Goal: Task Accomplishment & Management: Use online tool/utility

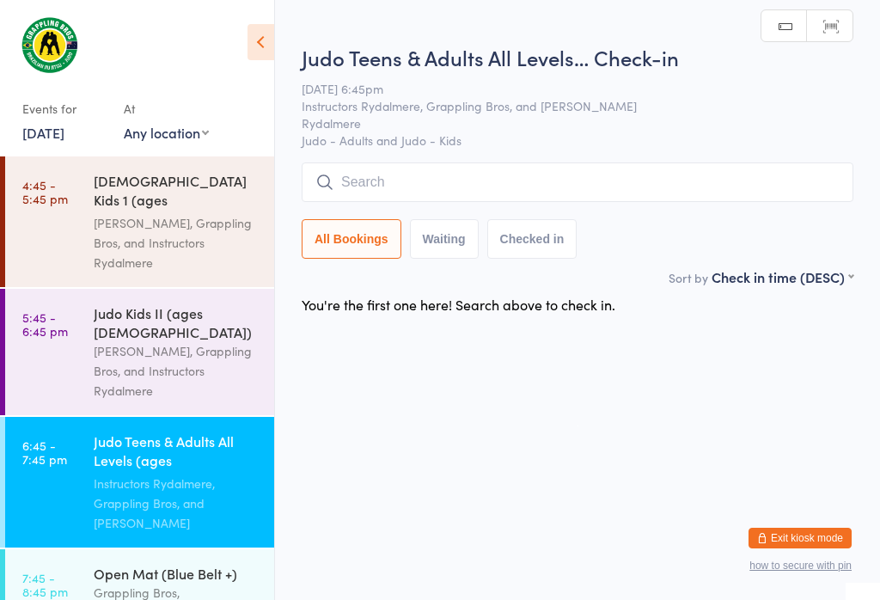
scroll to position [164, 0]
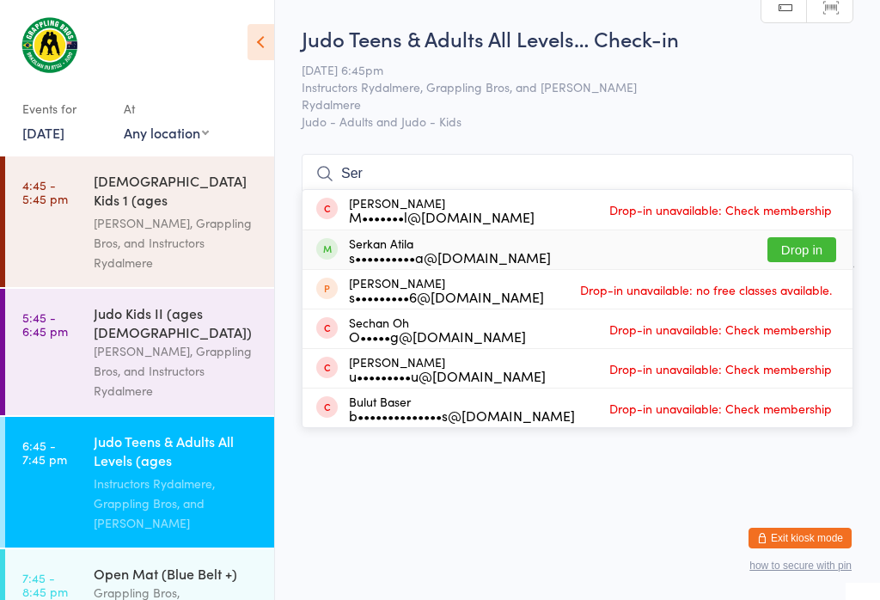
type input "Ser"
click at [806, 237] on button "Drop in" at bounding box center [802, 249] width 69 height 25
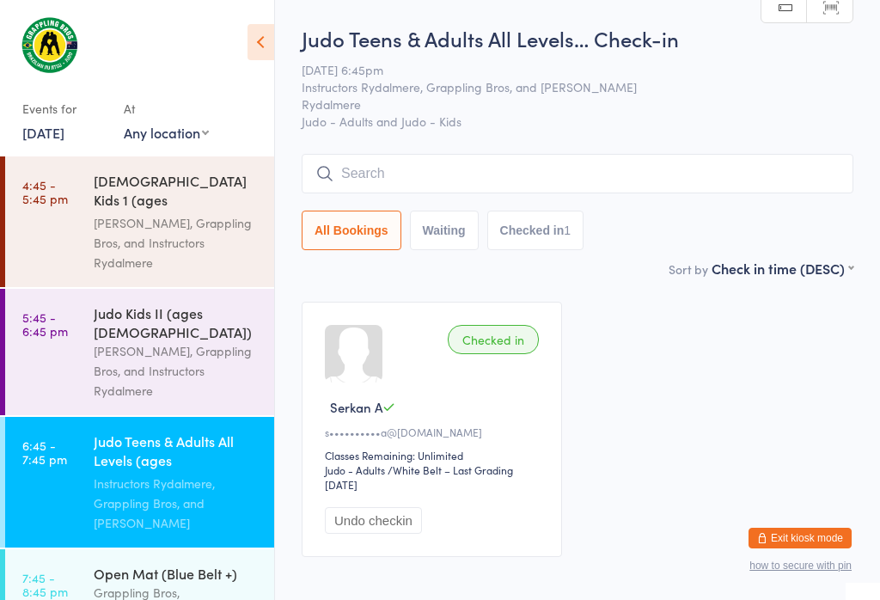
scroll to position [20, 0]
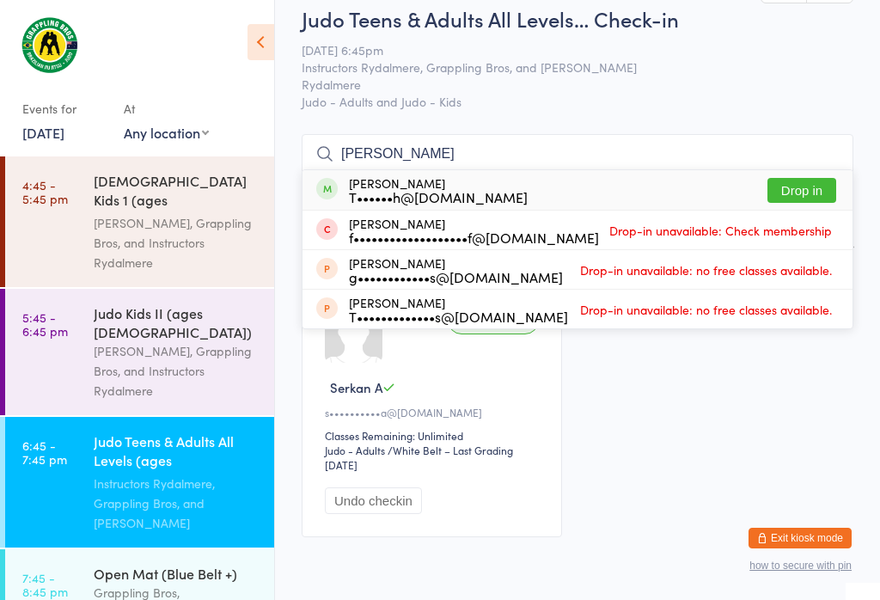
type input "[PERSON_NAME]"
click at [789, 187] on button "Drop in" at bounding box center [802, 190] width 69 height 25
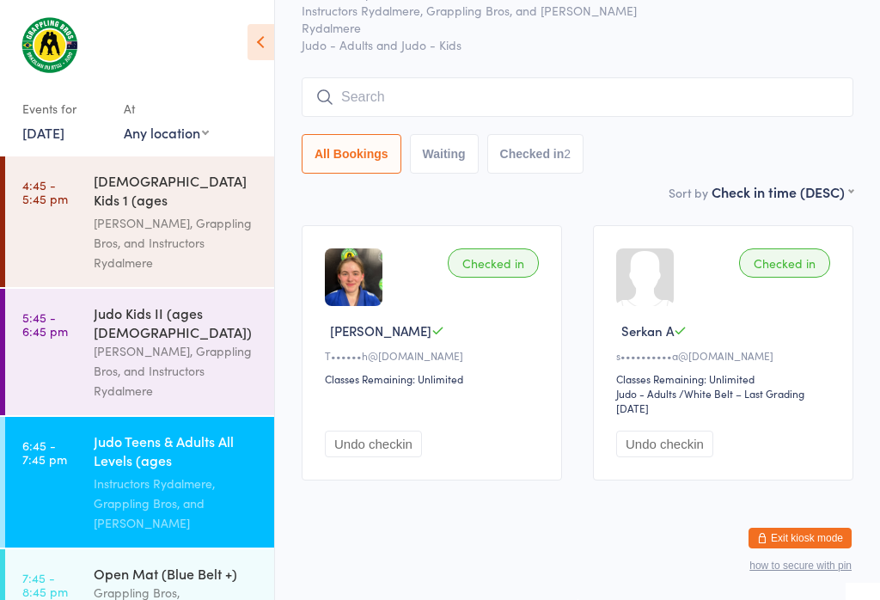
scroll to position [80, 0]
click at [178, 303] on div "Judo Kids II (ages [DEMOGRAPHIC_DATA])" at bounding box center [177, 322] width 166 height 38
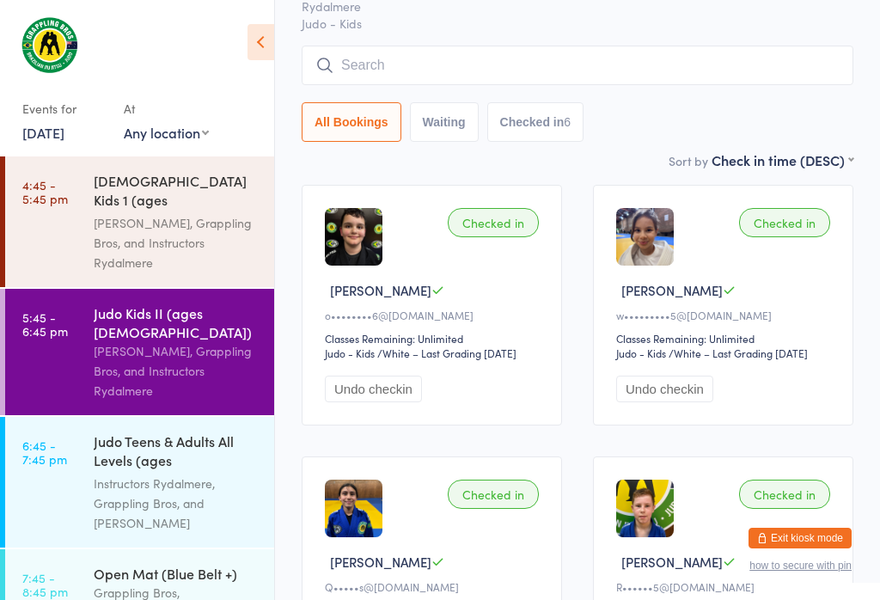
scroll to position [144, 0]
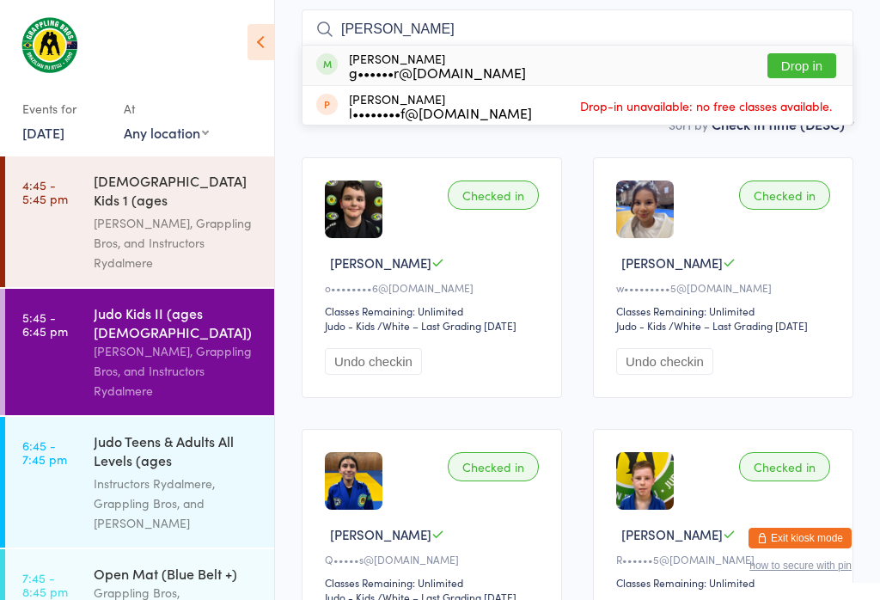
type input "[PERSON_NAME]"
click at [824, 58] on button "Drop in" at bounding box center [802, 65] width 69 height 25
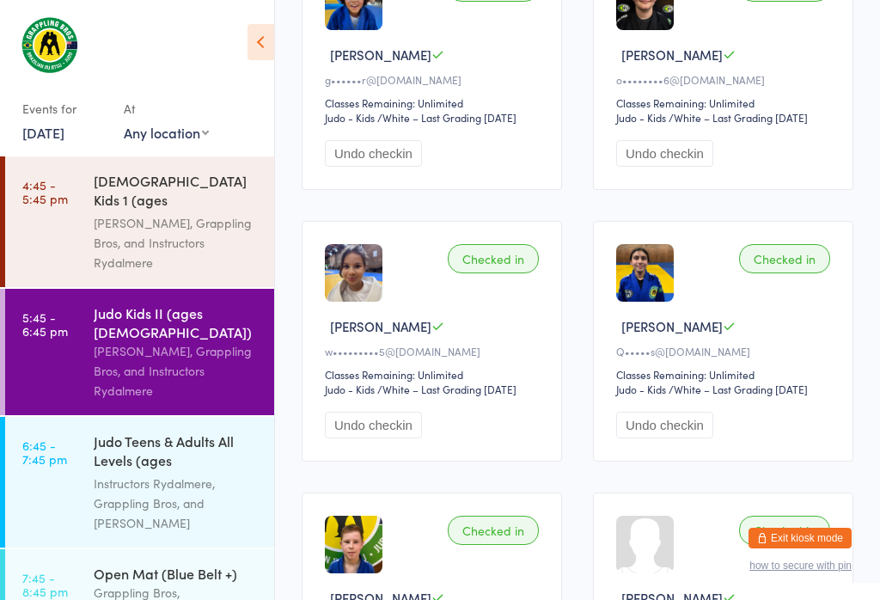
scroll to position [349, 0]
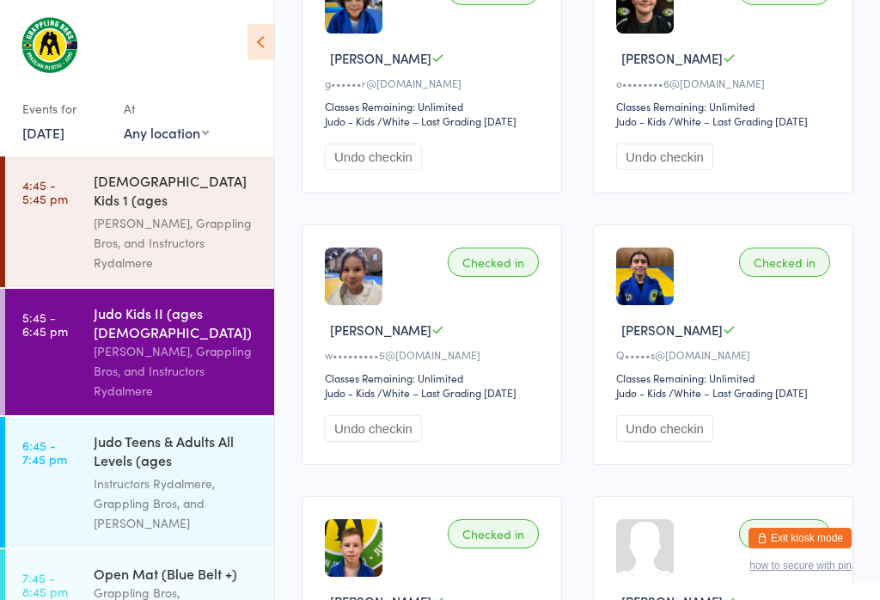
click at [204, 432] on div "Judo Teens & Adults All Levels (ages [DEMOGRAPHIC_DATA]+)" at bounding box center [177, 453] width 166 height 42
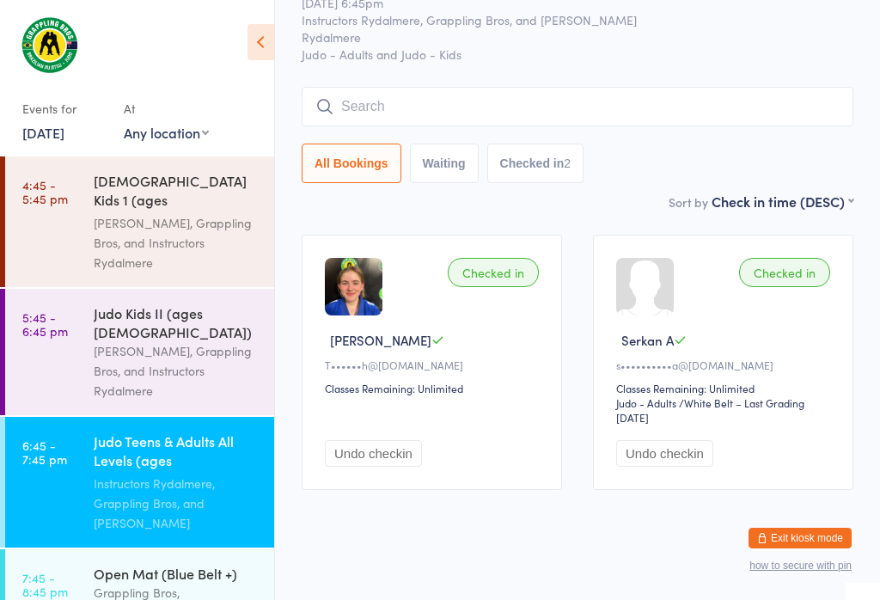
scroll to position [66, 0]
click at [404, 101] on input "search" at bounding box center [578, 108] width 552 height 40
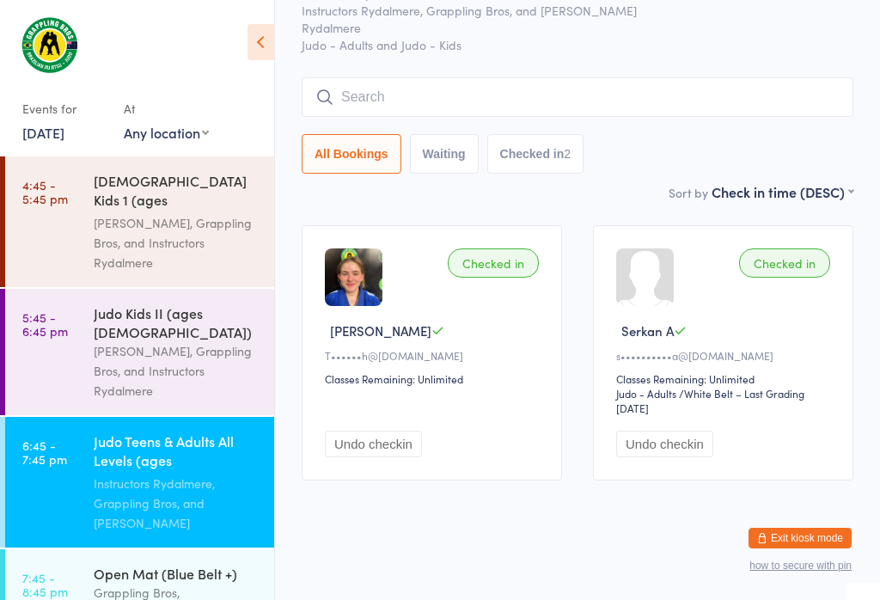
scroll to position [156, 0]
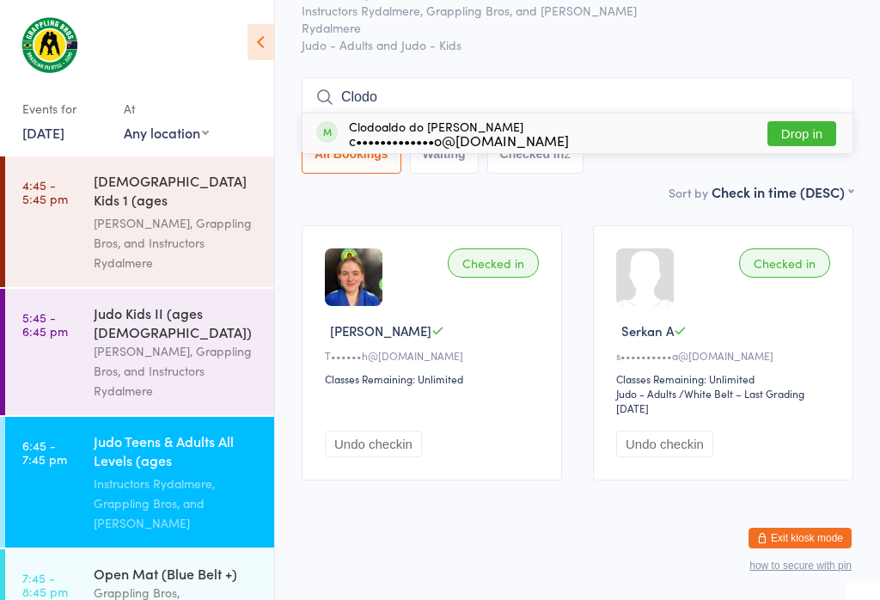
type input "Clodo"
click at [803, 121] on button "Drop in" at bounding box center [802, 133] width 69 height 25
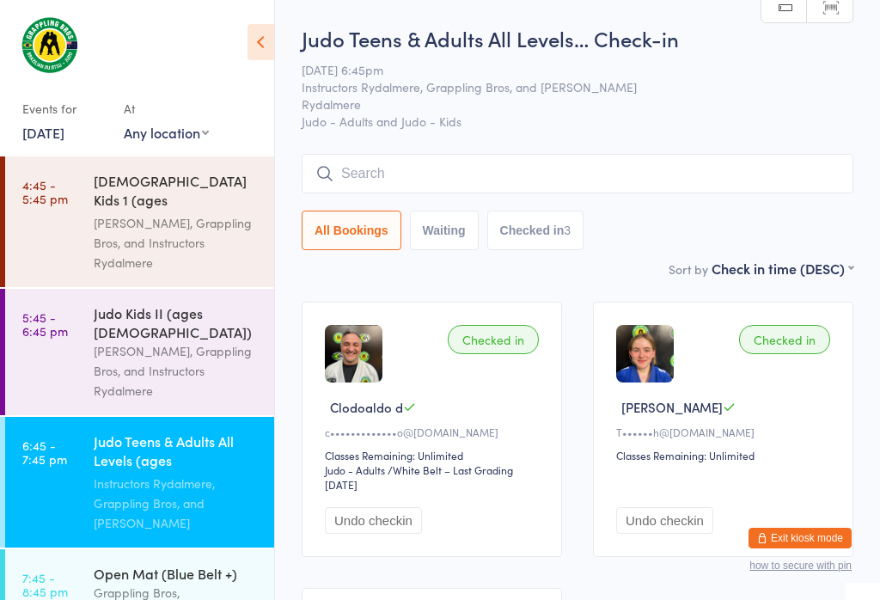
scroll to position [0, 0]
click at [152, 564] on div "Open Mat (Blue Belt +)" at bounding box center [177, 573] width 166 height 19
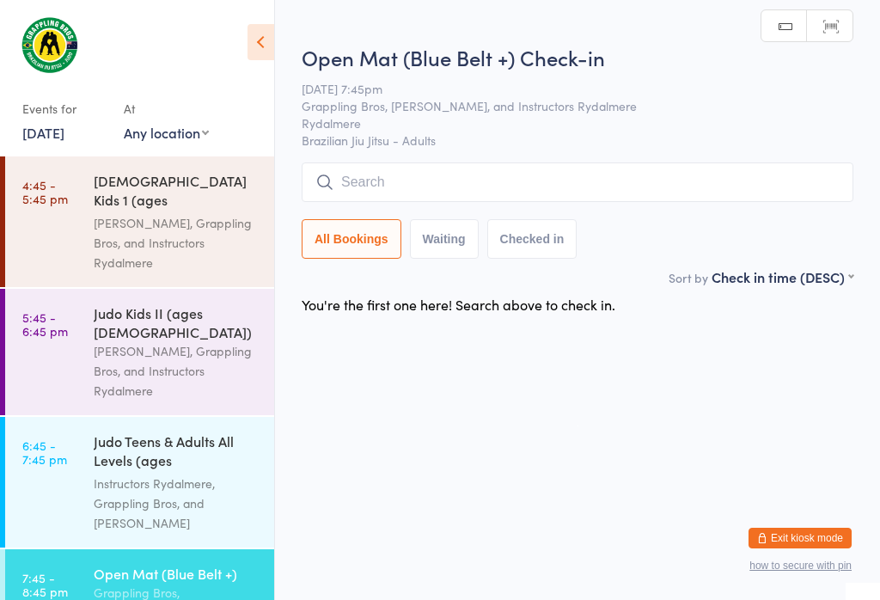
click at [131, 475] on div "Instructors Rydalmere, Grappling Bros, and [PERSON_NAME]" at bounding box center [177, 503] width 166 height 59
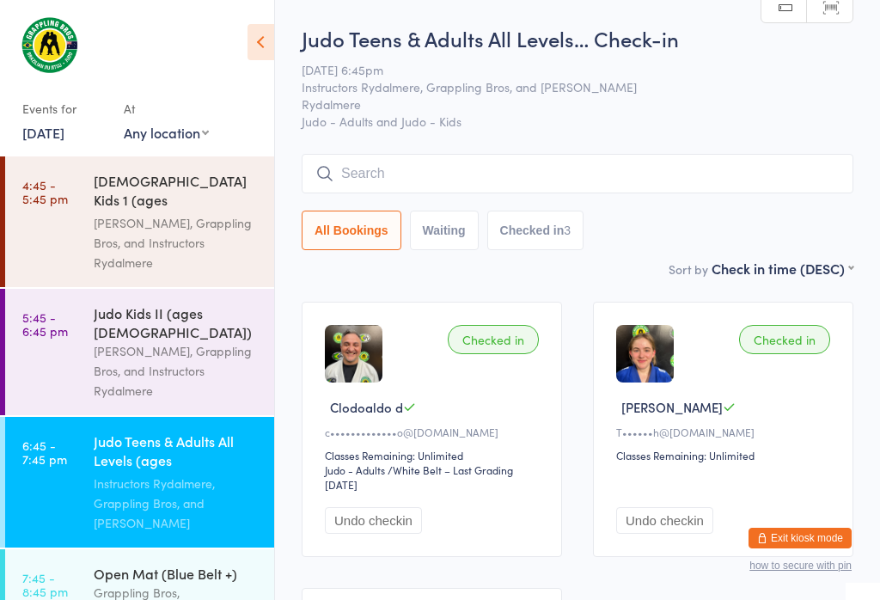
click at [182, 341] on div "[PERSON_NAME], Grappling Bros, and Instructors Rydalmere" at bounding box center [177, 370] width 166 height 59
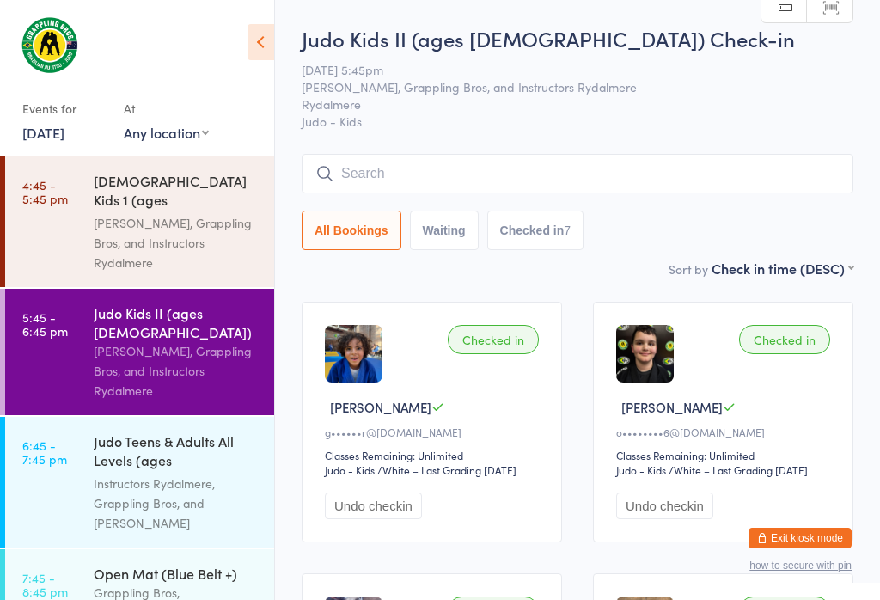
click at [111, 432] on div "Judo Teens & Adults All Levels (ages [DEMOGRAPHIC_DATA]+)" at bounding box center [177, 453] width 166 height 42
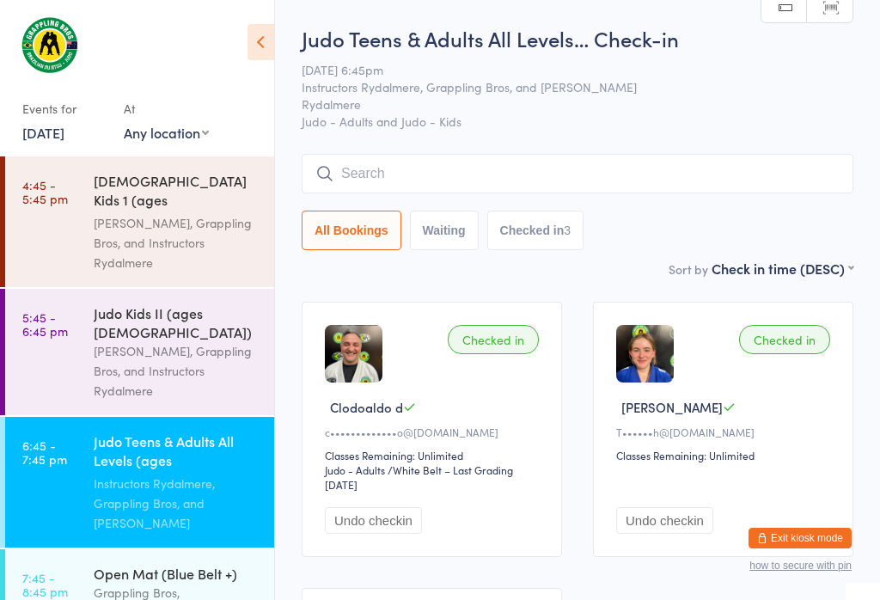
click at [129, 213] on div "[PERSON_NAME], Grappling Bros, and Instructors Rydalmere" at bounding box center [177, 242] width 166 height 59
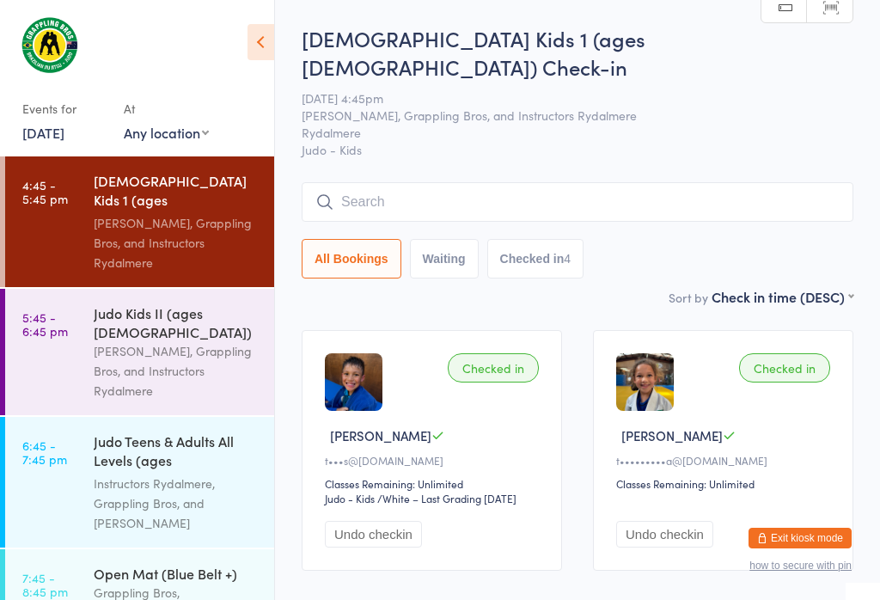
click at [585, 239] on button "Checked in 4" at bounding box center [535, 259] width 97 height 40
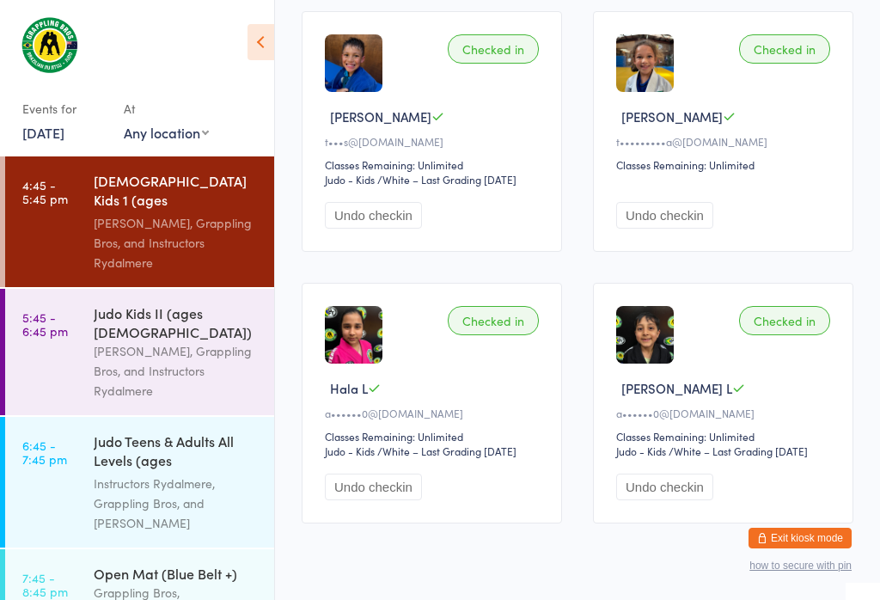
scroll to position [318, 0]
click at [172, 474] on div "Instructors Rydalmere, Grappling Bros, and [PERSON_NAME]" at bounding box center [177, 503] width 166 height 59
